Goal: Transaction & Acquisition: Purchase product/service

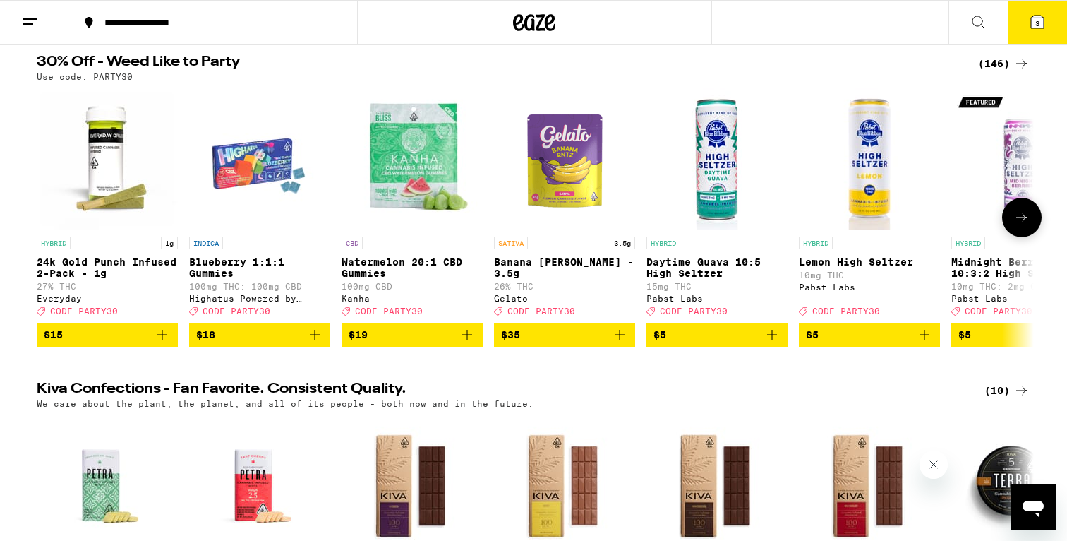
scroll to position [151, 0]
